Goal: Download file/media

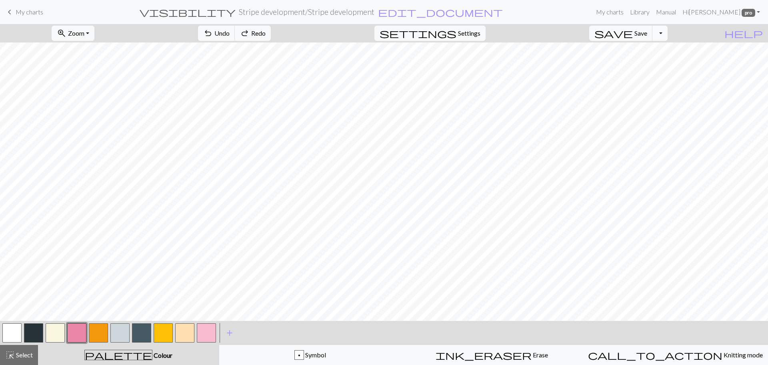
click at [668, 30] on button "Toggle Dropdown" at bounding box center [660, 33] width 15 height 15
click at [638, 64] on button "save_alt Download" at bounding box center [601, 63] width 132 height 13
click at [369, 25] on button "Download" at bounding box center [364, 25] width 39 height 15
click at [77, 332] on button "button" at bounding box center [76, 332] width 19 height 19
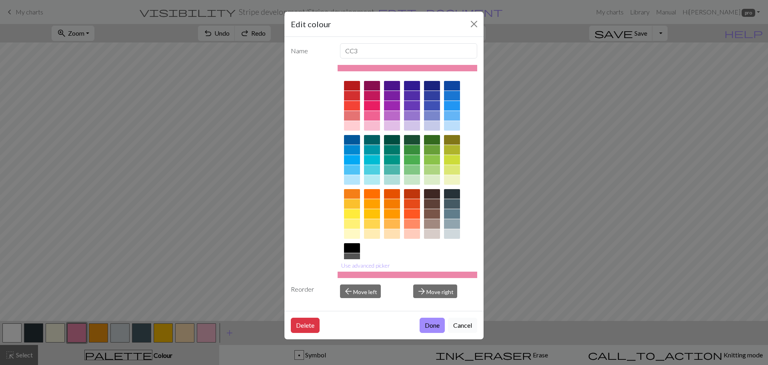
click at [465, 328] on button "Cancel" at bounding box center [462, 324] width 29 height 15
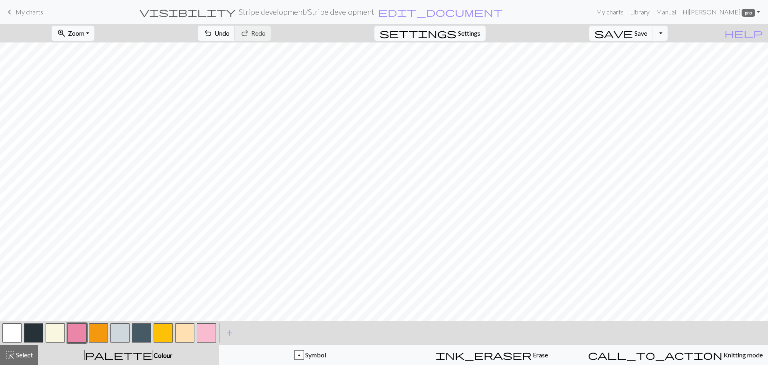
click at [97, 332] on button "button" at bounding box center [98, 332] width 19 height 19
click at [74, 334] on button "button" at bounding box center [76, 332] width 19 height 19
click at [668, 32] on button "Toggle Dropdown" at bounding box center [660, 33] width 15 height 15
click at [653, 63] on button "save_alt Download" at bounding box center [601, 63] width 132 height 13
click at [360, 26] on button "Download" at bounding box center [364, 25] width 39 height 15
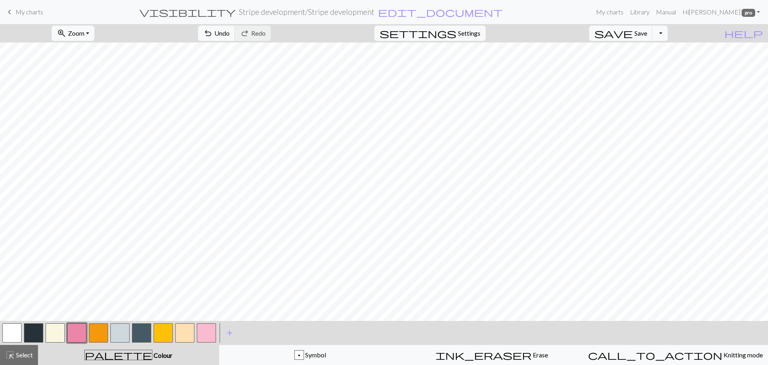
click at [76, 331] on button "button" at bounding box center [76, 332] width 19 height 19
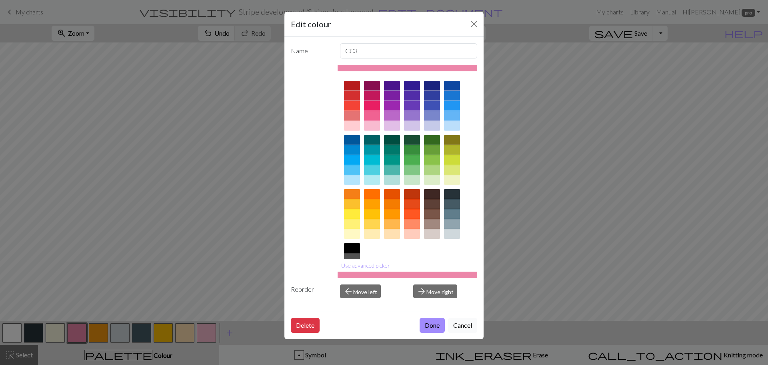
click at [458, 326] on button "Cancel" at bounding box center [462, 324] width 29 height 15
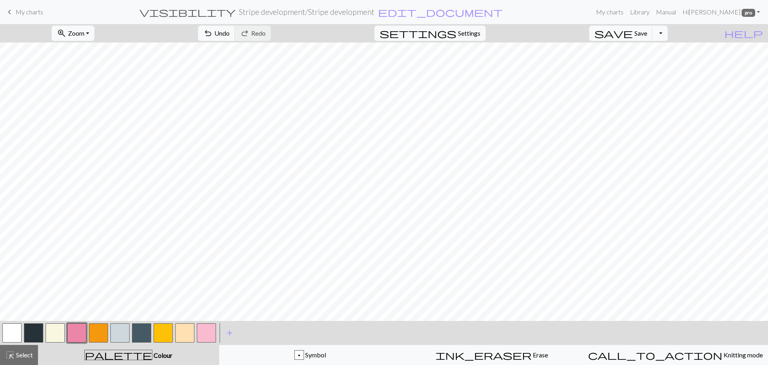
click at [97, 333] on button "button" at bounding box center [98, 332] width 19 height 19
click at [668, 30] on button "Toggle Dropdown" at bounding box center [660, 33] width 15 height 15
click at [644, 64] on button "save_alt Download" at bounding box center [601, 63] width 132 height 13
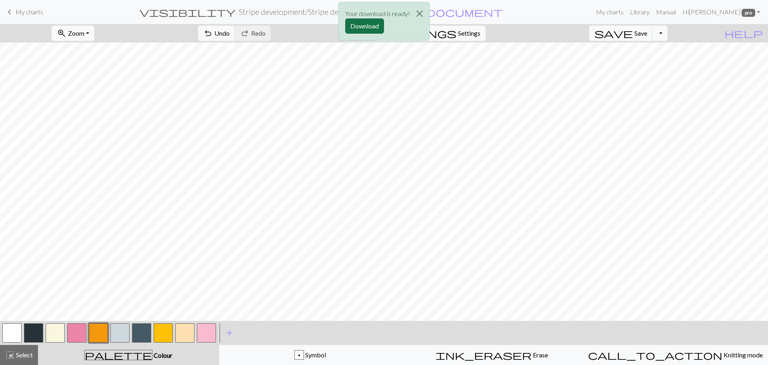
click at [361, 30] on button "Download" at bounding box center [364, 25] width 39 height 15
